Goal: Task Accomplishment & Management: Manage account settings

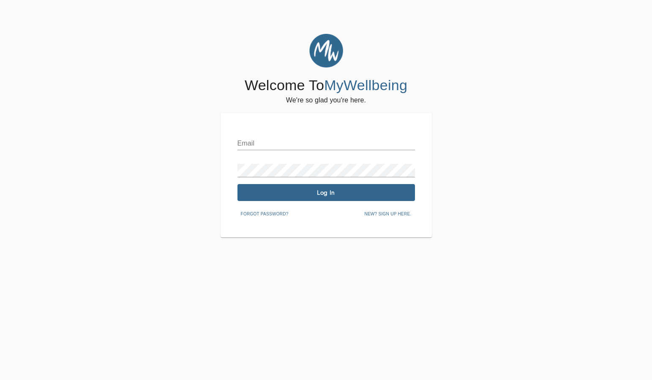
click at [251, 141] on input "text" at bounding box center [327, 144] width 178 height 14
drag, startPoint x: 278, startPoint y: 144, endPoint x: 188, endPoint y: 122, distance: 92.8
click at [188, 122] on div "Welcome To MyWellbeing We're so glad you're here. Email bethanie. Password Log …" at bounding box center [326, 135] width 648 height 203
paste input "railing@mywellbeing.com"
type input "bethanie.railing@mywellbeing.com"
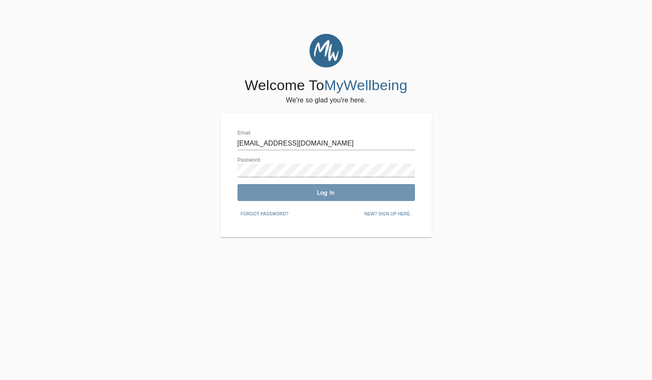
click at [361, 191] on span "Log In" at bounding box center [326, 193] width 171 height 8
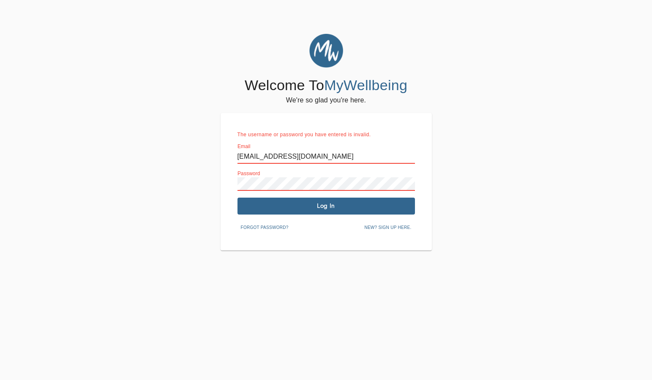
click at [358, 199] on button "Log In" at bounding box center [327, 205] width 178 height 17
click at [356, 208] on span "Log In" at bounding box center [326, 206] width 171 height 8
click at [380, 224] on span "New? Sign up here." at bounding box center [387, 228] width 47 height 8
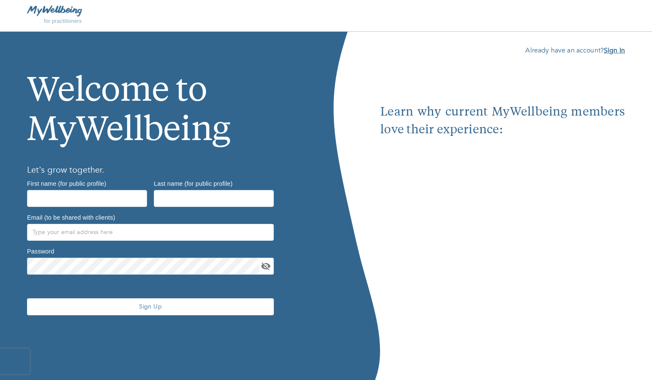
click at [612, 49] on b "Sign In" at bounding box center [614, 50] width 21 height 9
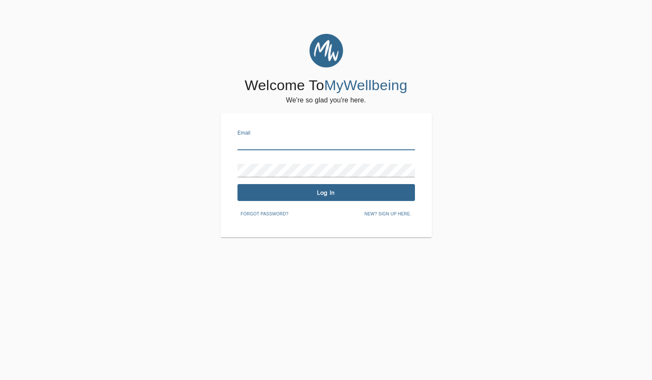
click at [257, 137] on input "text" at bounding box center [327, 144] width 178 height 14
click at [246, 135] on div "Email" at bounding box center [327, 140] width 178 height 20
click at [246, 144] on input "text" at bounding box center [327, 144] width 178 height 14
type input "bethanie.railing@mywellbeing.com"
click at [321, 193] on span "Log In" at bounding box center [326, 193] width 171 height 8
